Goal: Information Seeking & Learning: Find specific fact

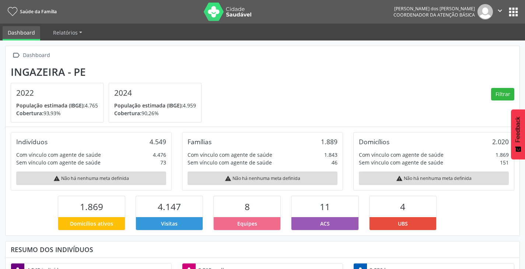
scroll to position [122, 171]
click at [516, 9] on button "apps" at bounding box center [513, 12] width 13 height 13
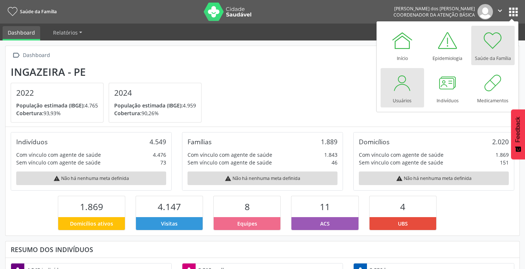
drag, startPoint x: 407, startPoint y: 97, endPoint x: 385, endPoint y: 101, distance: 21.8
click at [406, 97] on div "Usuários" at bounding box center [402, 99] width 19 height 10
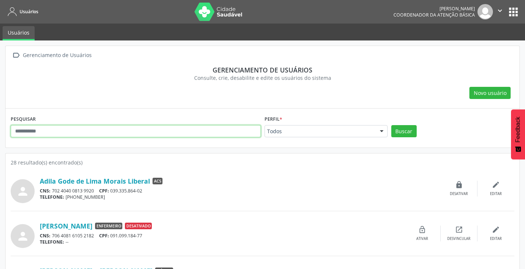
click at [48, 132] on input "text" at bounding box center [136, 131] width 250 height 13
type input "******"
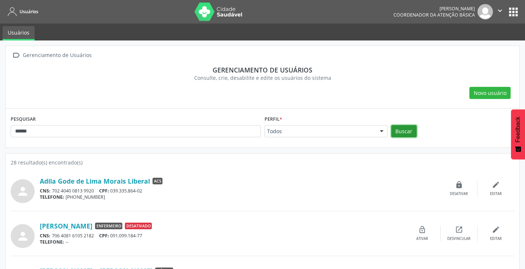
click at [409, 132] on button "Buscar" at bounding box center [403, 131] width 25 height 13
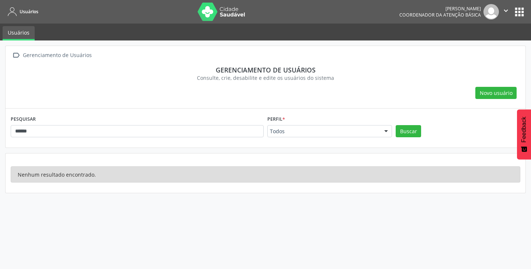
click at [518, 13] on button "apps" at bounding box center [518, 12] width 13 height 13
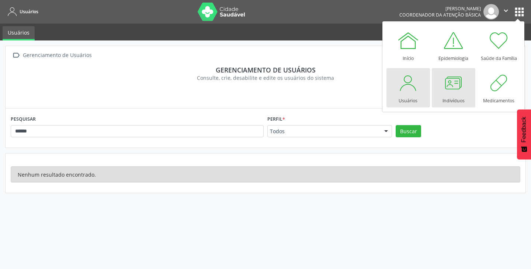
click at [445, 95] on div "Indivíduos" at bounding box center [453, 99] width 22 height 10
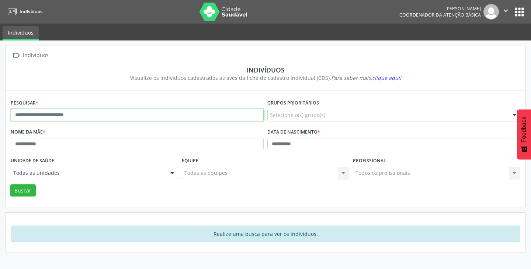
click at [55, 116] on input "text" at bounding box center [137, 115] width 253 height 13
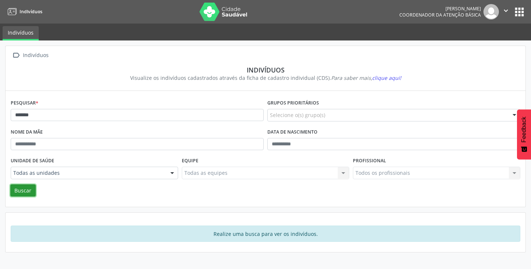
click at [25, 192] on button "Buscar" at bounding box center [22, 191] width 25 height 13
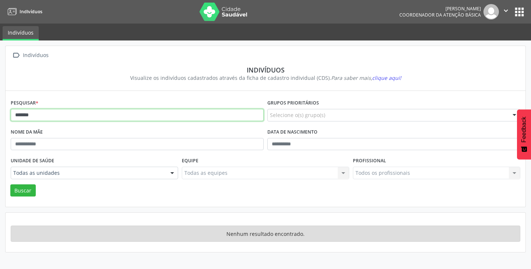
click at [31, 115] on input "*******" at bounding box center [137, 115] width 253 height 13
type input "******"
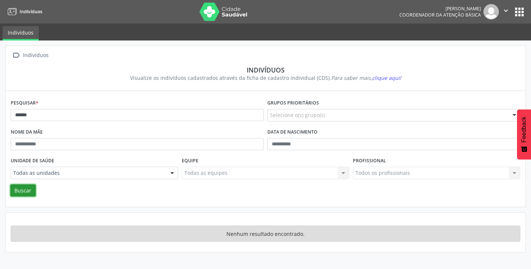
click at [21, 188] on button "Buscar" at bounding box center [22, 191] width 25 height 13
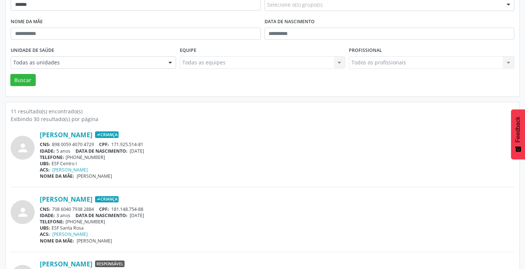
scroll to position [184, 0]
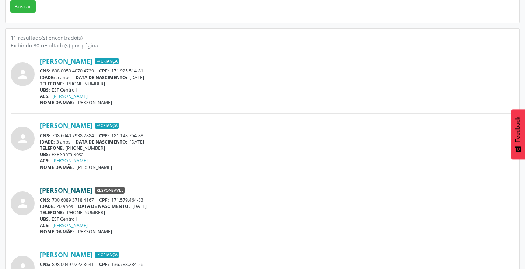
click at [82, 190] on link "[PERSON_NAME]" at bounding box center [66, 190] width 53 height 8
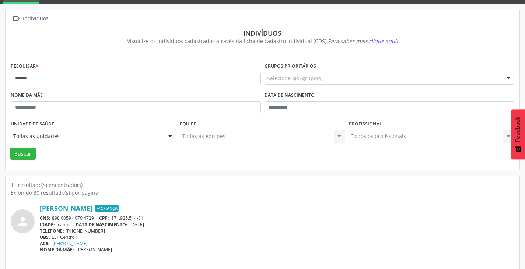
scroll to position [0, 0]
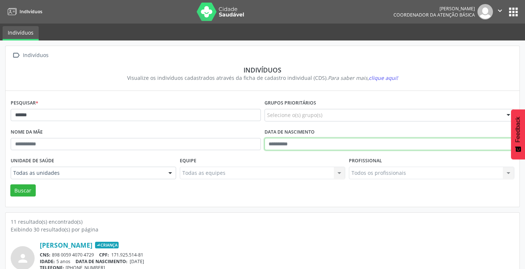
click at [427, 127] on div "Data de nascimento" at bounding box center [390, 141] width 254 height 29
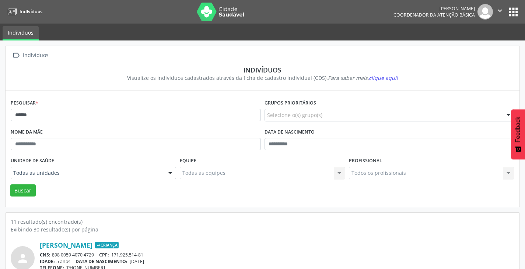
click at [516, 14] on button "apps" at bounding box center [513, 12] width 13 height 13
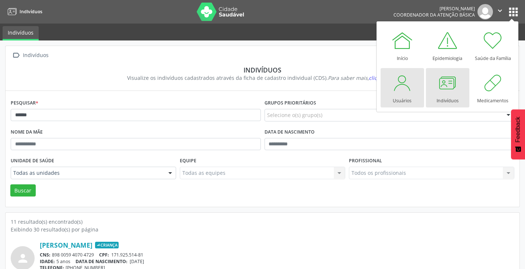
drag, startPoint x: 397, startPoint y: 92, endPoint x: 389, endPoint y: 95, distance: 8.2
click at [396, 92] on div at bounding box center [402, 83] width 22 height 22
